Goal: Check status: Check status

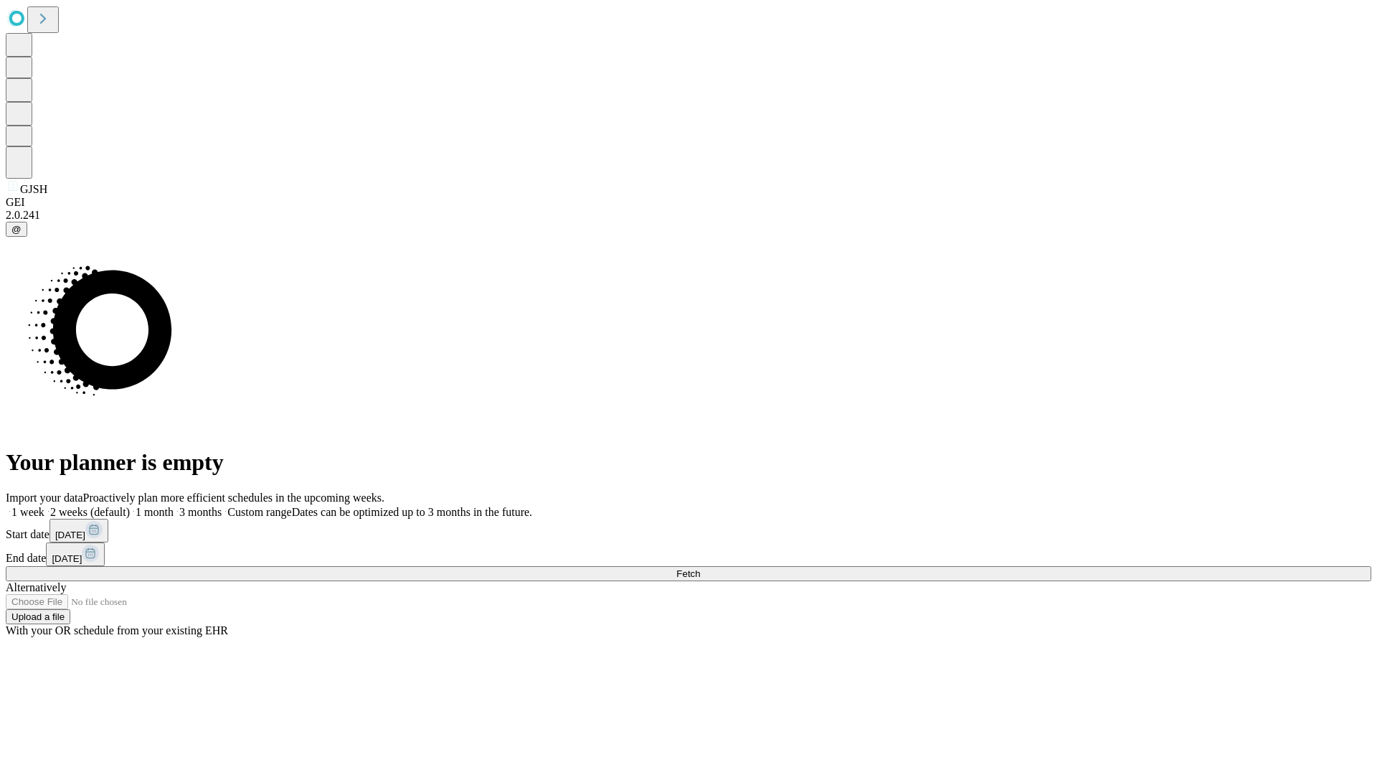
click at [700, 568] on span "Fetch" at bounding box center [688, 573] width 24 height 11
